Goal: Task Accomplishment & Management: Manage account settings

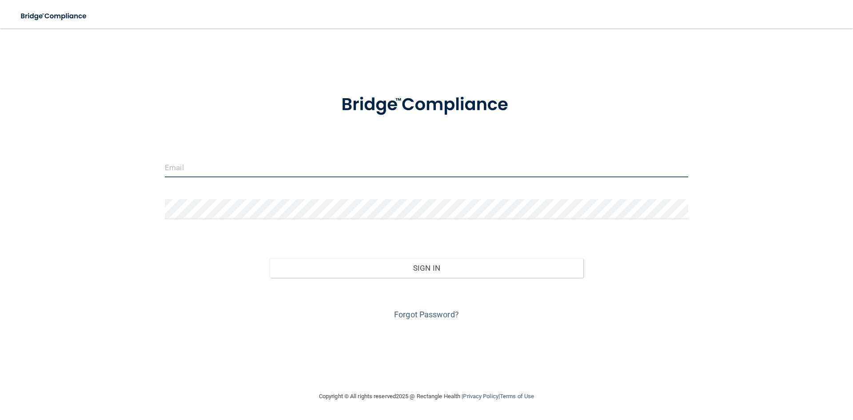
click at [213, 163] on input "email" at bounding box center [426, 167] width 523 height 20
type input "[EMAIL_ADDRESS][PERSON_NAME][DOMAIN_NAME]"
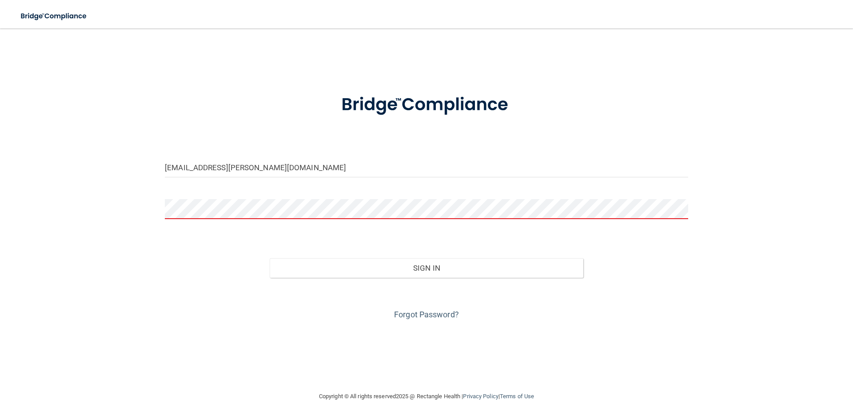
click at [426, 305] on div "Forgot Password?" at bounding box center [426, 300] width 537 height 44
click at [428, 317] on link "Forgot Password?" at bounding box center [426, 314] width 65 height 9
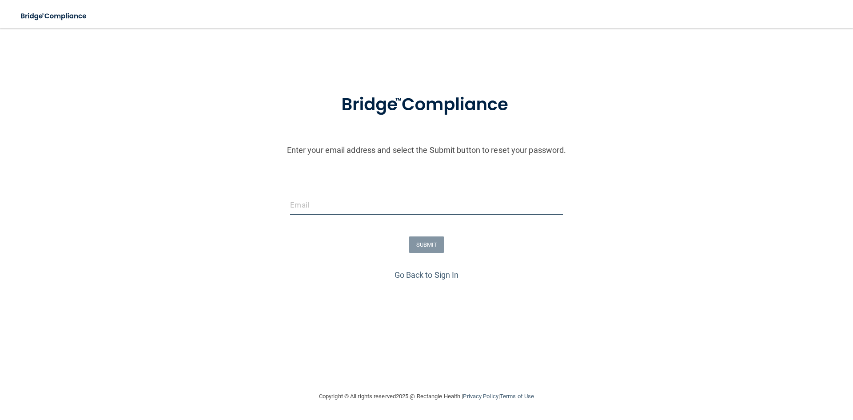
click at [334, 201] on input "email" at bounding box center [426, 205] width 272 height 20
type input "[EMAIL_ADDRESS][PERSON_NAME][DOMAIN_NAME]"
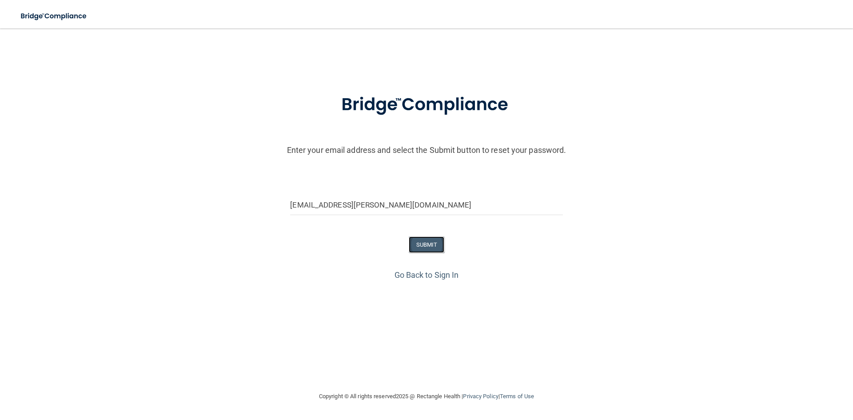
click at [413, 243] on button "SUBMIT" at bounding box center [427, 244] width 36 height 16
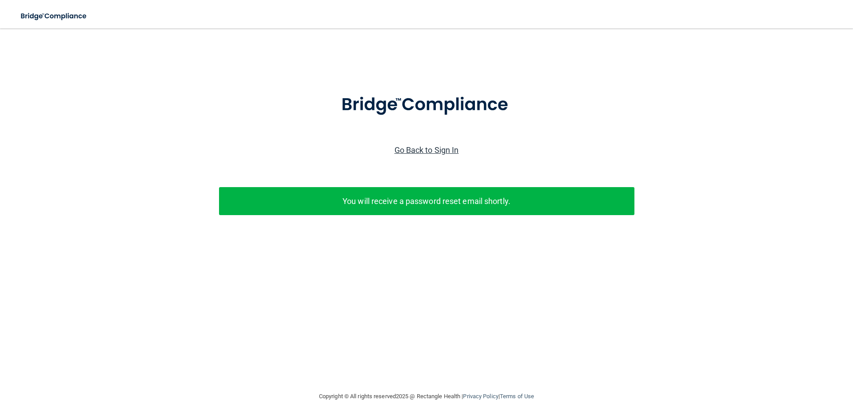
click at [420, 153] on link "Go Back to Sign In" at bounding box center [426, 149] width 64 height 9
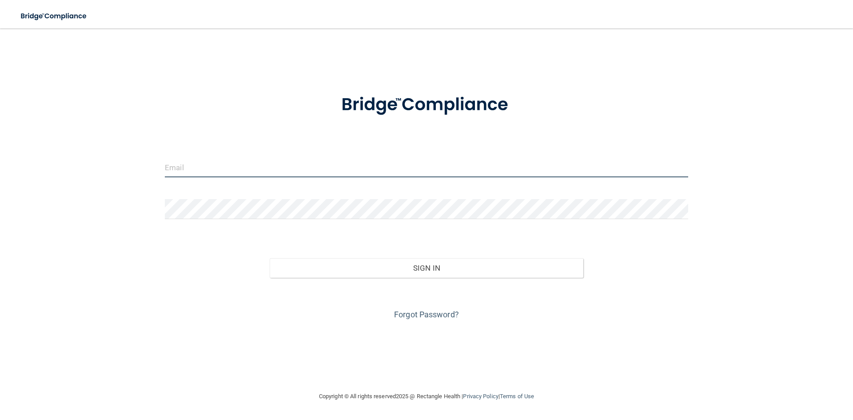
click at [286, 162] on input "email" at bounding box center [426, 167] width 523 height 20
type input "[EMAIL_ADDRESS][PERSON_NAME][DOMAIN_NAME]"
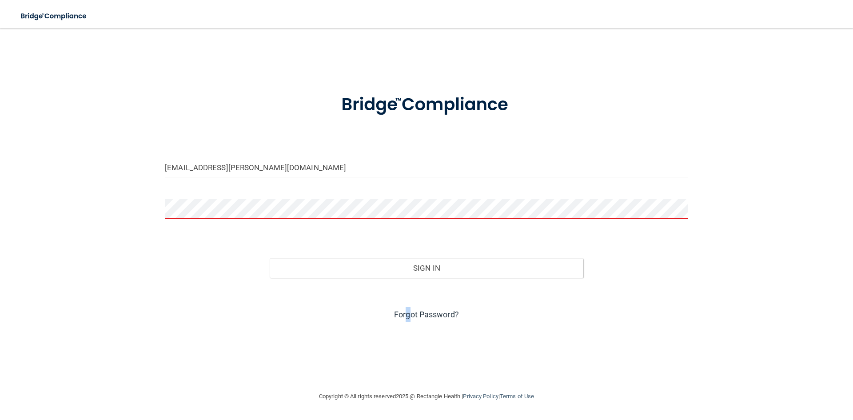
click at [407, 315] on link "Forgot Password?" at bounding box center [426, 314] width 65 height 9
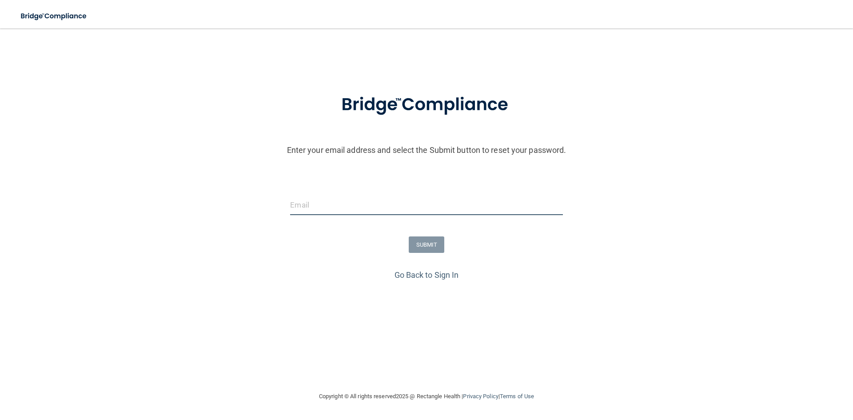
click at [390, 212] on input "email" at bounding box center [426, 205] width 272 height 20
type input "[EMAIL_ADDRESS][PERSON_NAME][DOMAIN_NAME]"
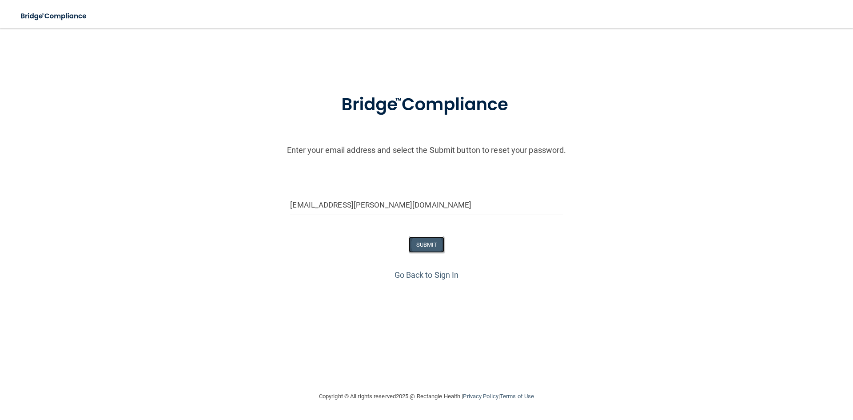
click at [418, 240] on button "SUBMIT" at bounding box center [427, 244] width 36 height 16
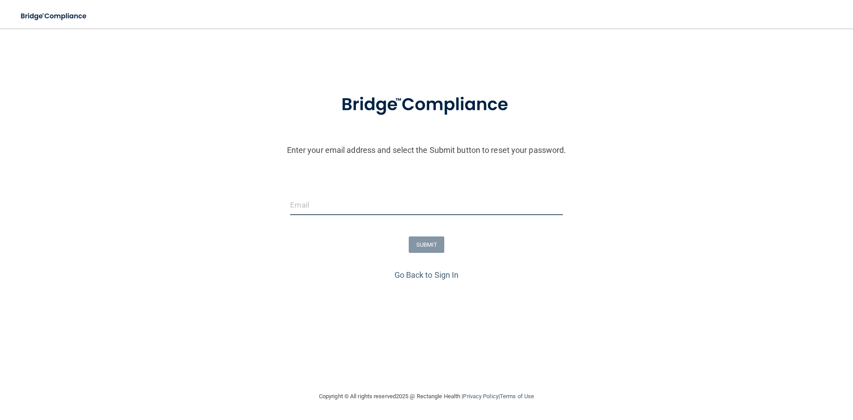
click at [324, 199] on input "email" at bounding box center [426, 205] width 272 height 20
type input "[EMAIL_ADDRESS][PERSON_NAME][DOMAIN_NAME]"
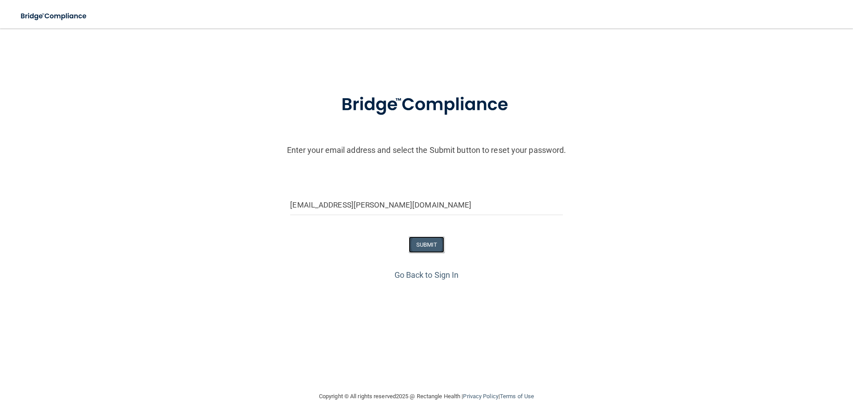
click at [412, 241] on button "SUBMIT" at bounding box center [427, 244] width 36 height 16
